Goal: Task Accomplishment & Management: Use online tool/utility

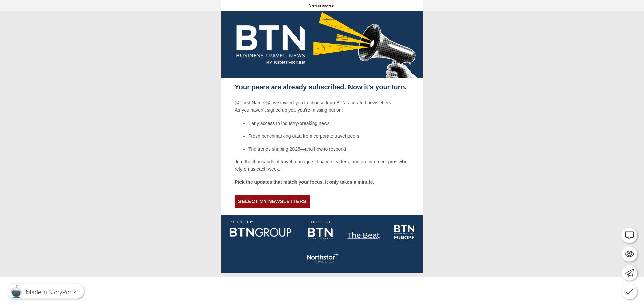
drag, startPoint x: 258, startPoint y: 96, endPoint x: 347, endPoint y: 96, distance: 89.2
click at [347, 96] on div at bounding box center [322, 138] width 644 height 277
